Goal: Task Accomplishment & Management: Complete application form

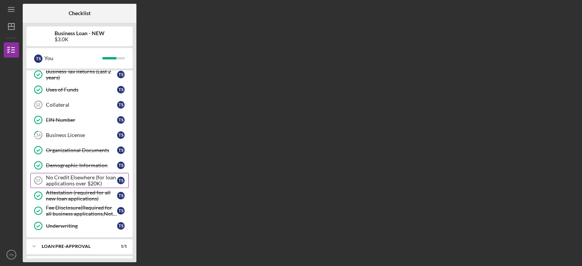
scroll to position [145, 0]
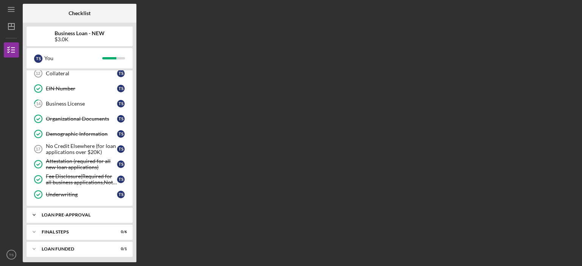
click at [84, 216] on div "Icon/Expander LOAN PRE-APPROVAL 1 / 1" at bounding box center [80, 215] width 106 height 15
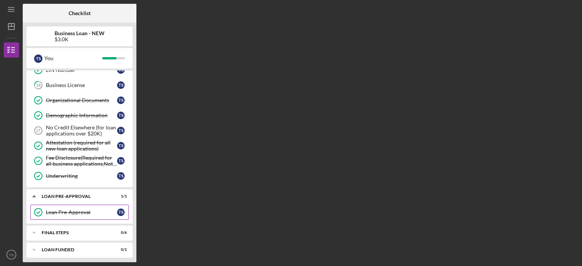
scroll to position [164, 0]
click at [85, 230] on div "FINAL STEPS" at bounding box center [82, 232] width 81 height 5
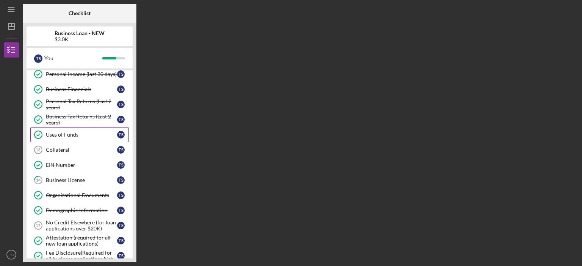
scroll to position [0, 0]
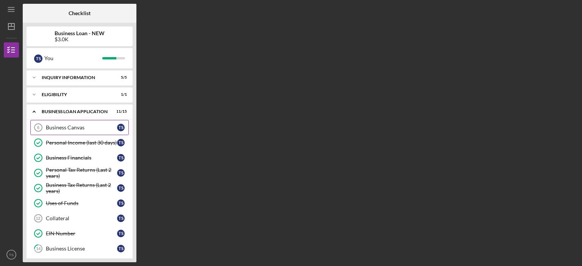
click at [77, 127] on div "Business Canvas" at bounding box center [81, 128] width 71 height 6
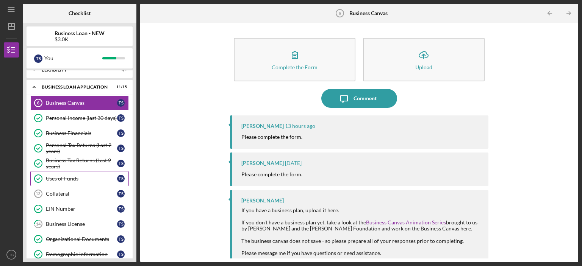
scroll to position [114, 0]
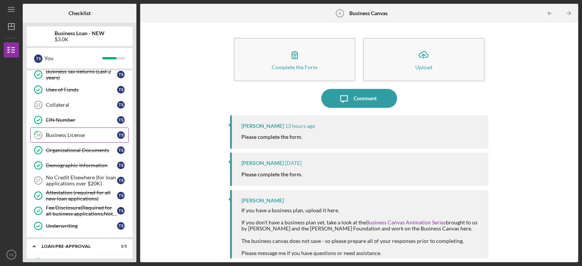
click at [83, 135] on div "Business License" at bounding box center [81, 135] width 71 height 6
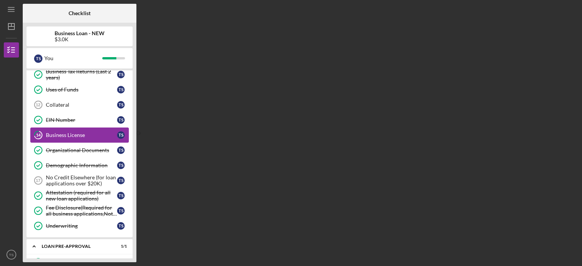
click at [64, 134] on div "Business License" at bounding box center [81, 135] width 71 height 6
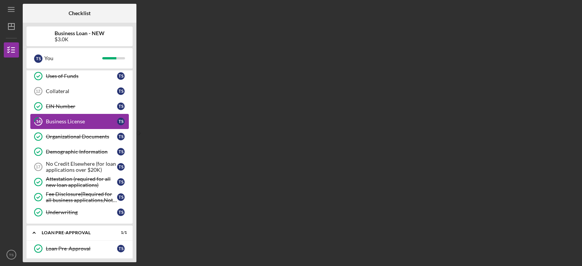
scroll to position [114, 0]
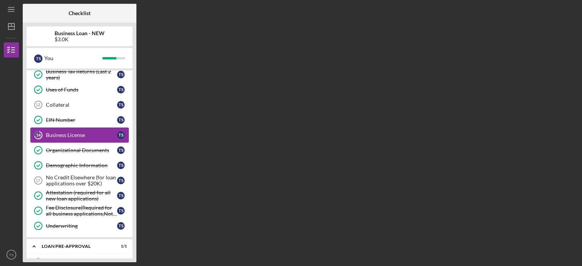
click at [64, 135] on div "Business License" at bounding box center [81, 135] width 71 height 6
click at [62, 99] on link "Collateral 12 Collateral T S" at bounding box center [79, 104] width 98 height 15
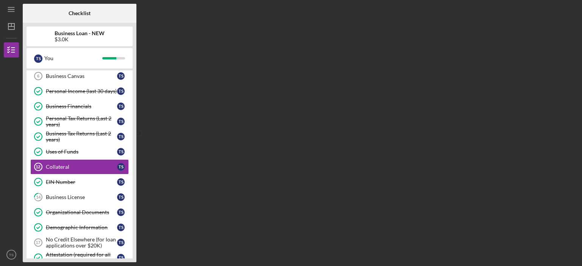
scroll to position [38, 0]
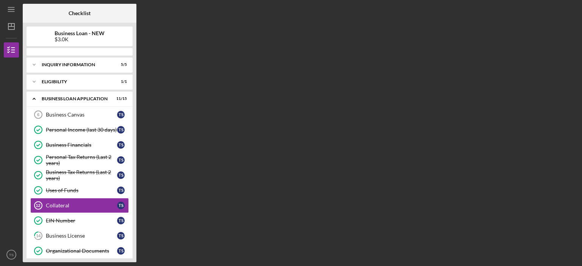
scroll to position [46, 0]
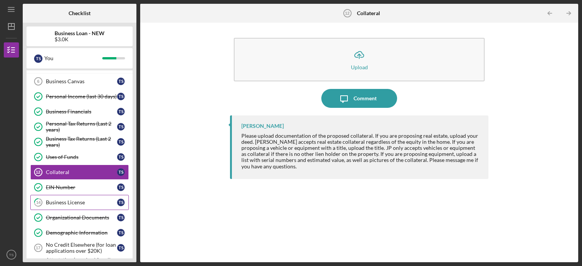
click at [63, 200] on div "Business License" at bounding box center [81, 203] width 71 height 6
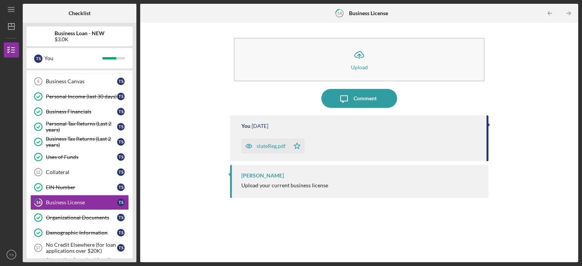
click at [268, 145] on div "stateReg.pdf" at bounding box center [270, 146] width 29 height 6
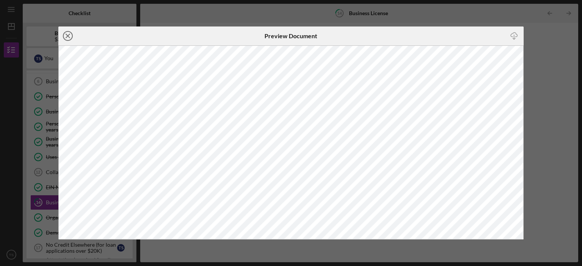
click at [63, 34] on circle at bounding box center [67, 35] width 9 height 9
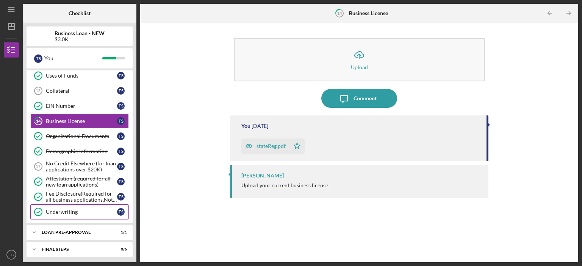
scroll to position [145, 0]
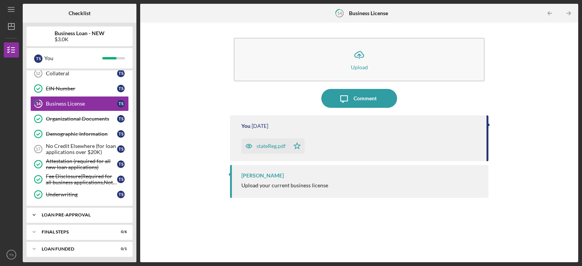
click at [62, 210] on div "Icon/Expander LOAN PRE-APPROVAL 1 / 1" at bounding box center [80, 215] width 106 height 15
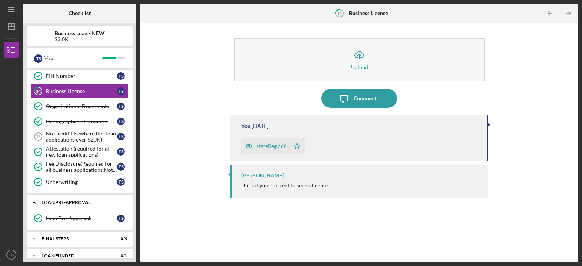
scroll to position [164, 0]
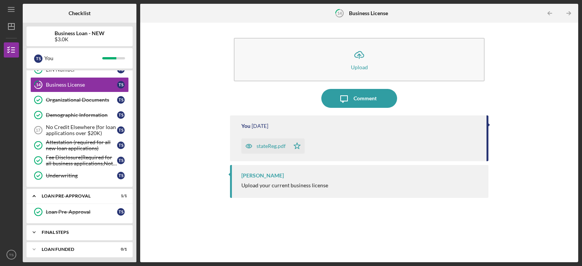
click at [76, 236] on div "Icon/Expander FINAL STEPS 0 / 6" at bounding box center [80, 232] width 106 height 15
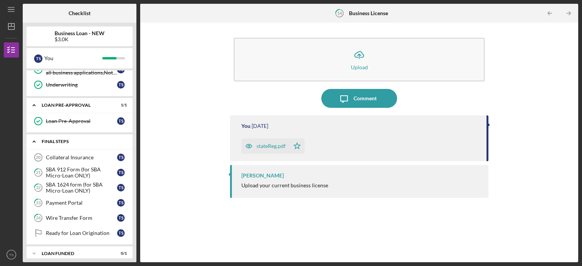
scroll to position [258, 0]
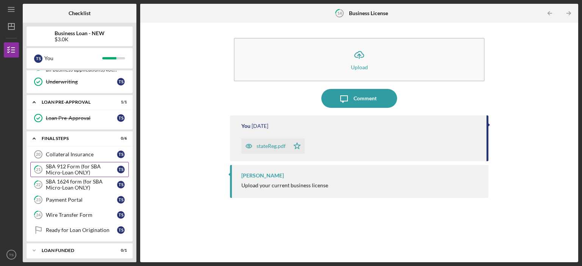
click at [89, 164] on div "SBA 912 Form (for SBA Micro-Loan ONLY)" at bounding box center [81, 170] width 71 height 12
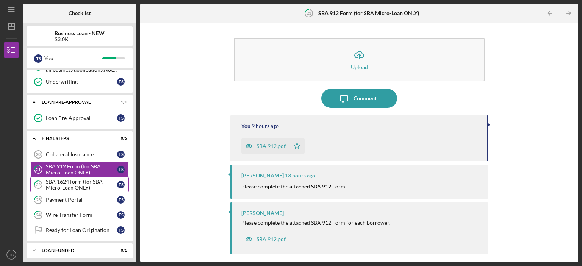
click at [93, 182] on div "SBA 1624 form (for SBA Micro-Loan ONLY)" at bounding box center [81, 185] width 71 height 12
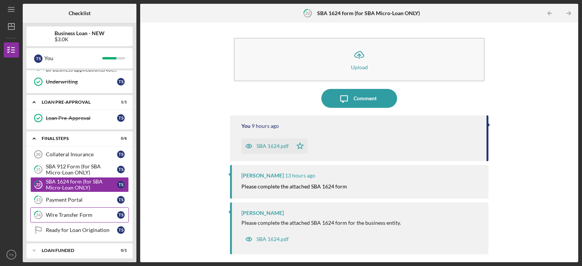
click at [69, 212] on div "Wire Transfer Form" at bounding box center [81, 215] width 71 height 6
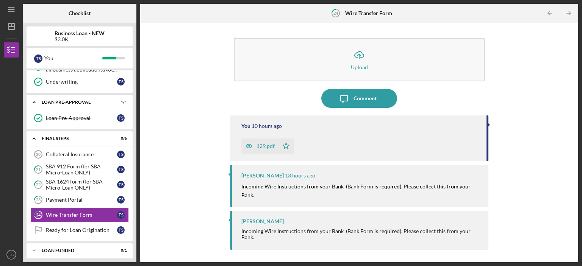
click at [259, 145] on div "129.pdf" at bounding box center [265, 146] width 18 height 6
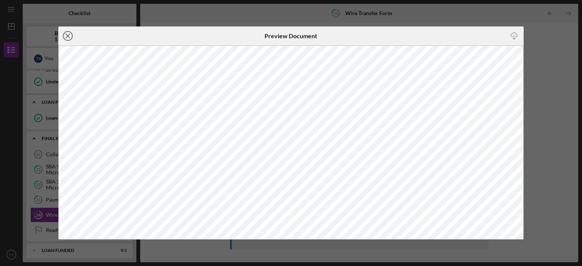
click at [64, 34] on icon "Icon/Close" at bounding box center [67, 36] width 19 height 19
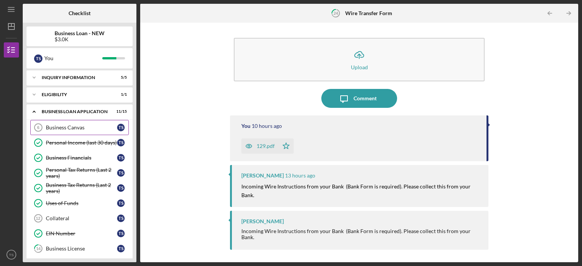
click at [67, 125] on div "Business Canvas" at bounding box center [81, 128] width 71 height 6
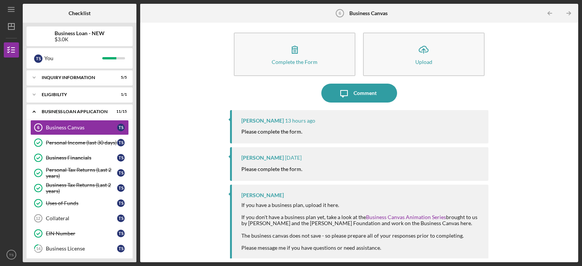
scroll to position [7, 0]
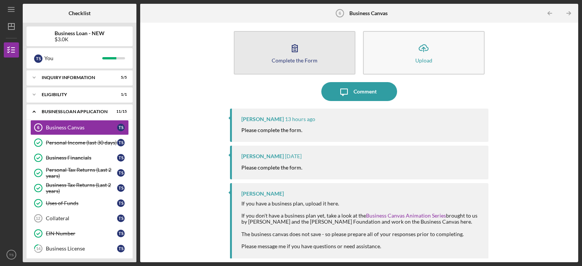
click at [289, 58] on div "Complete the Form" at bounding box center [295, 61] width 46 height 6
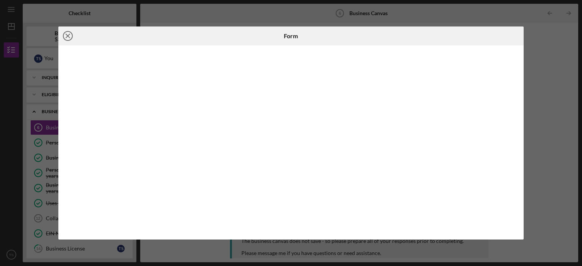
click at [65, 35] on icon "Icon/Close" at bounding box center [67, 36] width 19 height 19
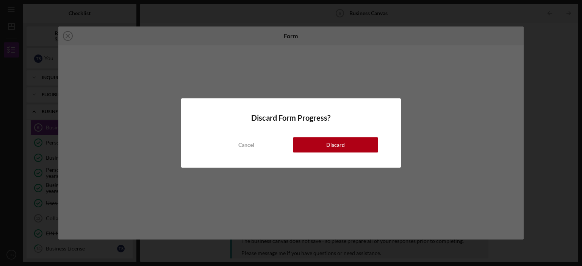
click at [306, 147] on button "Discard" at bounding box center [335, 145] width 85 height 15
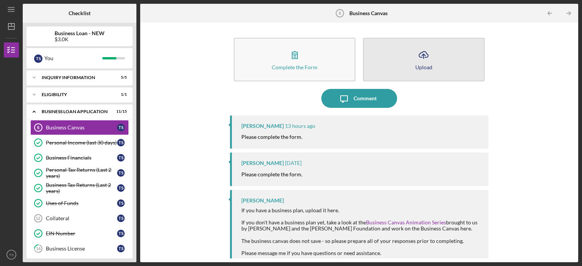
click at [416, 59] on icon "Icon/Upload" at bounding box center [423, 54] width 19 height 19
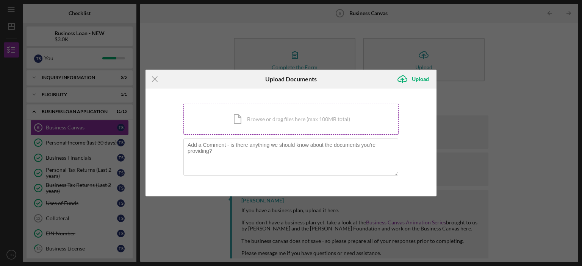
click at [289, 113] on div "Icon/Document Browse or drag files here (max 100MB total) Tap to choose files o…" at bounding box center [290, 119] width 215 height 31
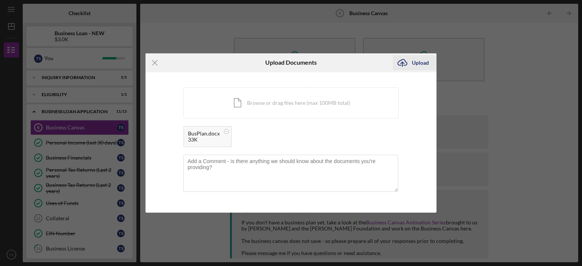
click at [410, 62] on icon "Icon/Upload" at bounding box center [402, 62] width 19 height 19
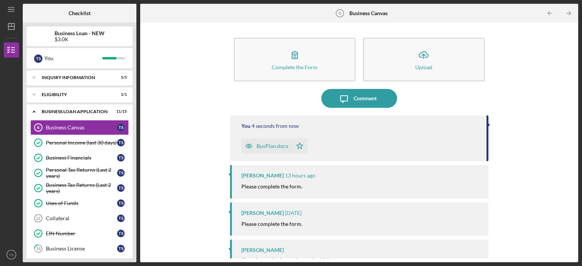
click at [265, 147] on div "BusPlan.docx" at bounding box center [272, 146] width 32 height 6
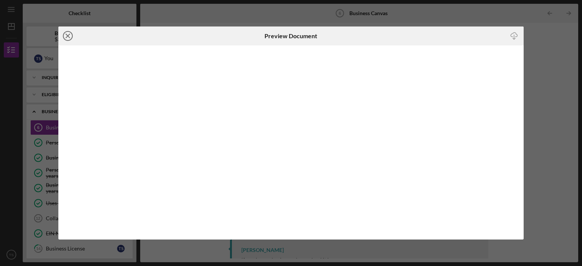
click at [74, 38] on icon "Icon/Close" at bounding box center [67, 36] width 19 height 19
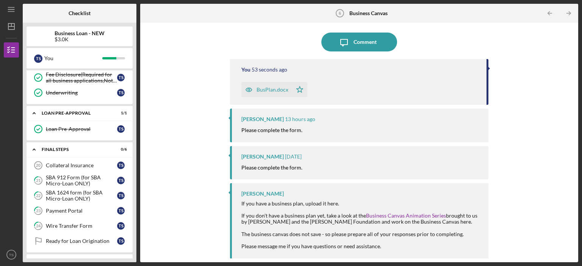
scroll to position [258, 0]
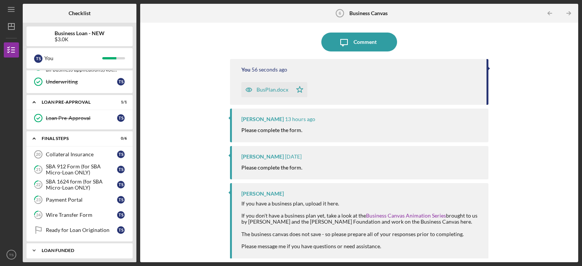
click at [88, 249] on div "Icon/Expander LOAN FUNDED 0 / 1" at bounding box center [80, 250] width 106 height 15
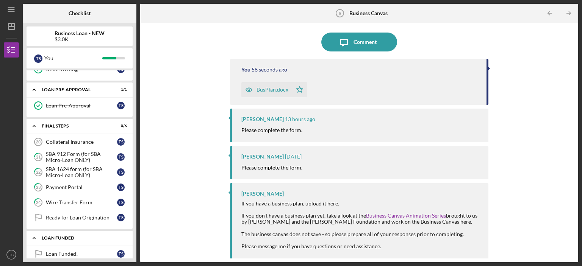
scroll to position [277, 0]
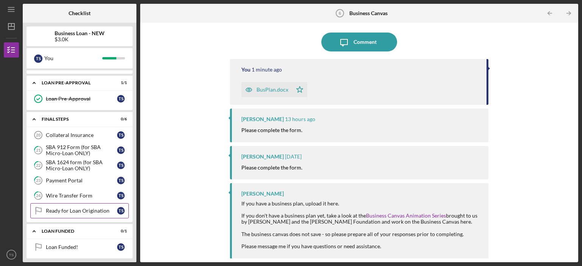
click at [97, 210] on link "Ready for Loan Origination Ready for Loan Origination T S" at bounding box center [79, 210] width 98 height 15
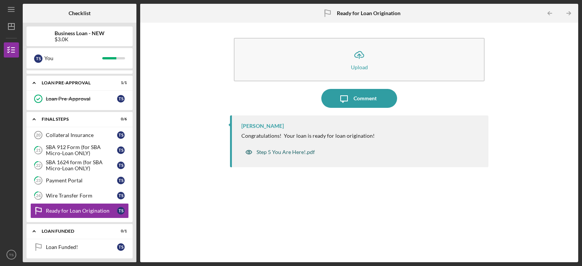
click at [292, 150] on div "Step 5 You Are Here!.pdf" at bounding box center [285, 152] width 58 height 6
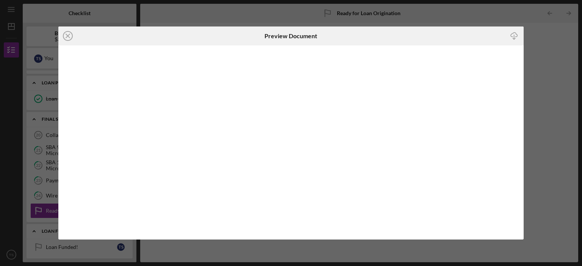
click at [68, 39] on icon "Icon/Close" at bounding box center [67, 36] width 19 height 19
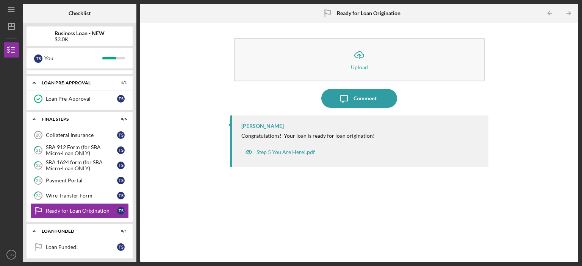
click at [245, 183] on div "Franchot Cunningham Congratulations! Your loan is ready for loan origination! S…" at bounding box center [359, 184] width 258 height 136
